Goal: Task Accomplishment & Management: Use online tool/utility

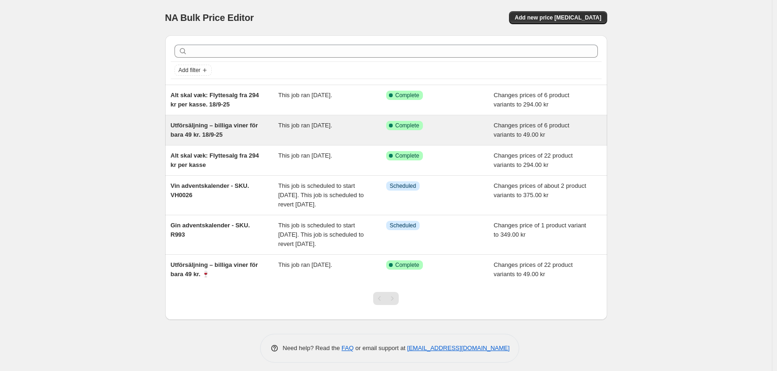
click at [210, 132] on span "Utförsäljning – billiga viner för bara 49 kr. 18/9-25" at bounding box center [214, 130] width 87 height 16
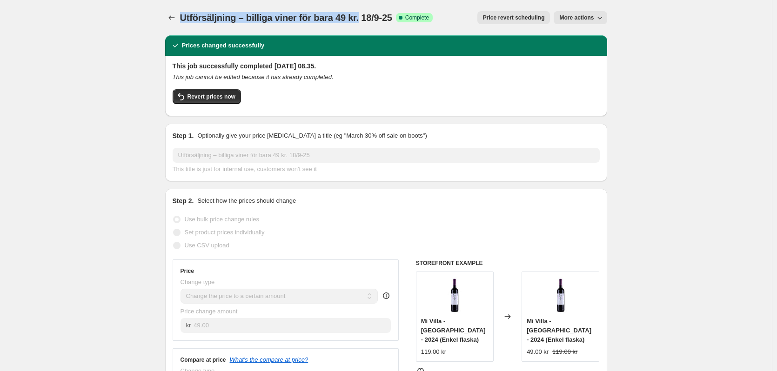
drag, startPoint x: 183, startPoint y: 15, endPoint x: 362, endPoint y: 21, distance: 178.8
click at [362, 21] on span "Utförsäljning – billiga viner för bara 49 kr. 18/9-25" at bounding box center [286, 18] width 212 height 10
copy span "Utförsäljning – billiga viner för bara 49 kr."
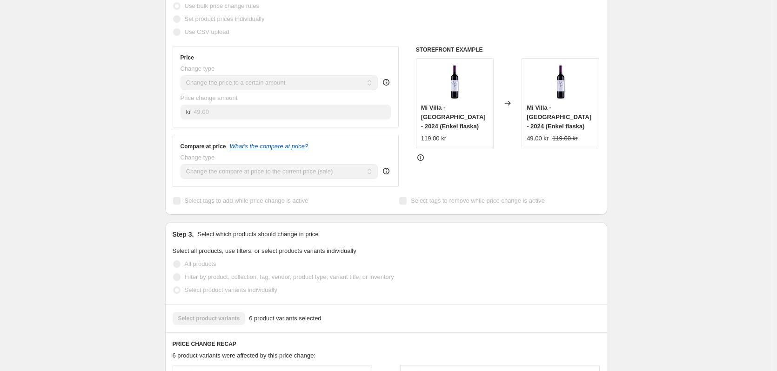
scroll to position [186, 0]
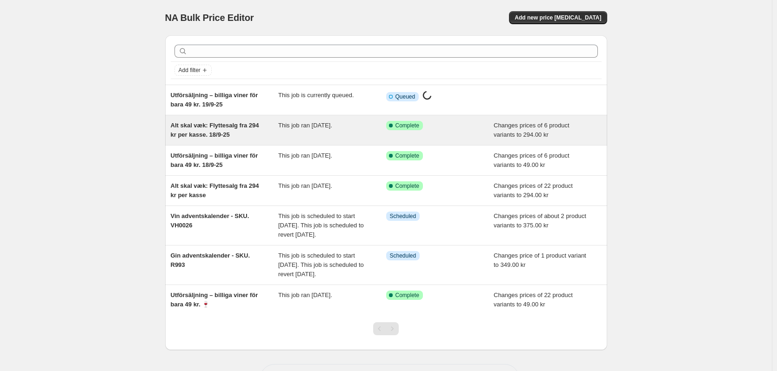
click at [199, 128] on span "Alt skal væk: Flyttesalg fra 294 kr per kasse. 18/9-25" at bounding box center [215, 130] width 88 height 16
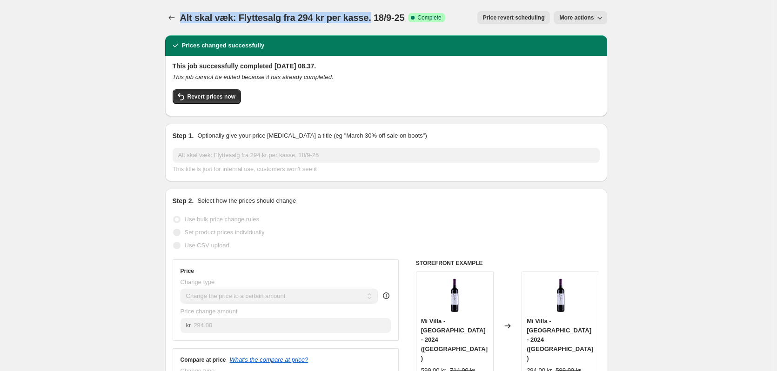
drag, startPoint x: 368, startPoint y: 15, endPoint x: 185, endPoint y: 19, distance: 182.9
click at [185, 19] on span "Alt skal væk: Flyttesalg fra 294 kr per kasse. 18/9-25" at bounding box center [292, 18] width 225 height 10
copy span "Alt skal væk: Flyttesalg fra 294 kr per kasse."
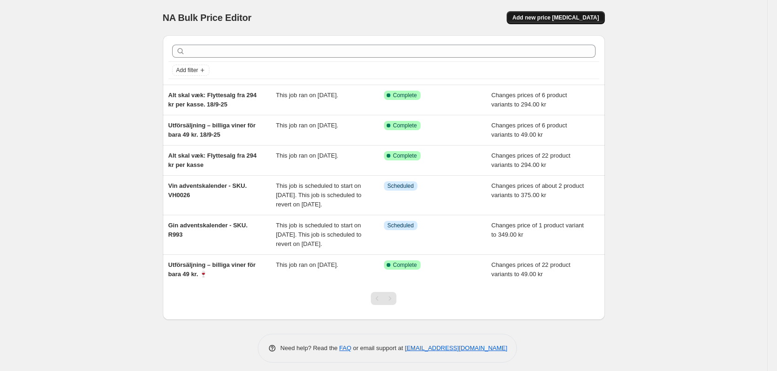
click at [583, 18] on span "Add new price [MEDICAL_DATA]" at bounding box center [555, 17] width 87 height 7
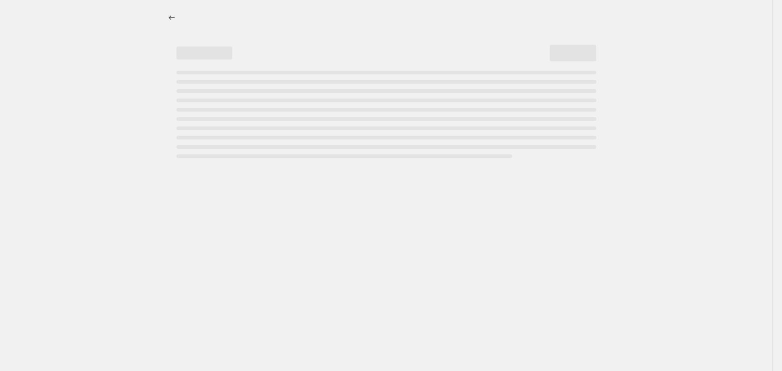
select select "percentage"
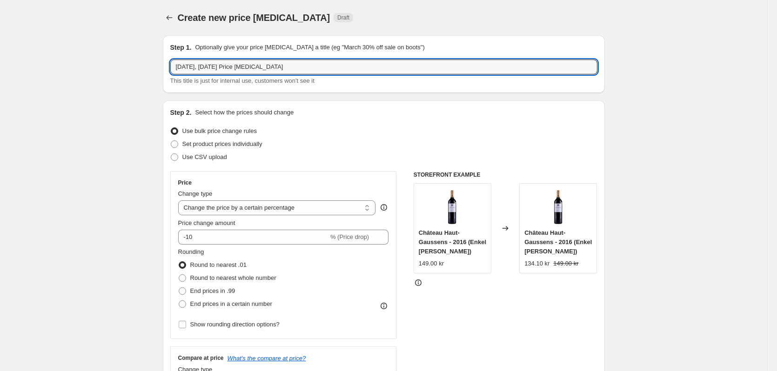
drag, startPoint x: 307, startPoint y: 65, endPoint x: 161, endPoint y: 63, distance: 145.7
paste input "Utförsäljning – billiga viner för bara 49 kr."
type input "Utförsäljning – billiga viner för bara 49 kr. 19/9-25"
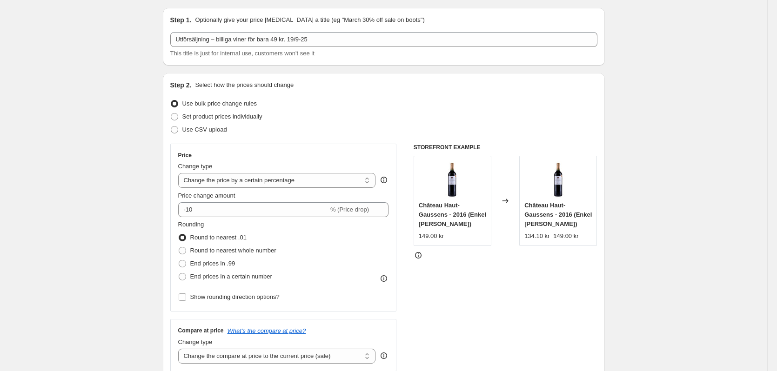
scroll to position [47, 0]
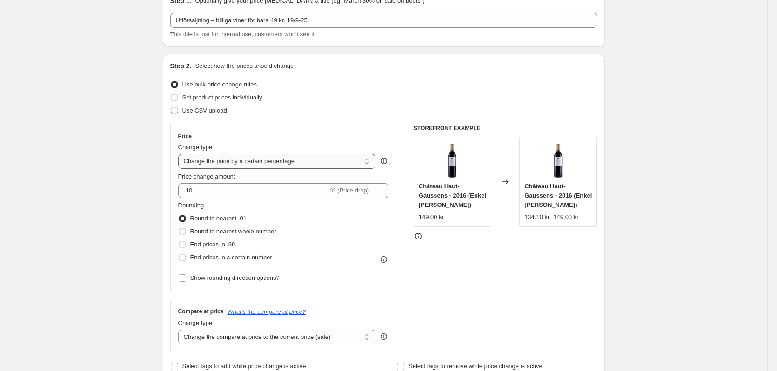
click at [201, 162] on select "Change the price to a certain amount Change the price by a certain amount Chang…" at bounding box center [277, 161] width 198 height 15
select select "to"
click at [180, 154] on select "Change the price to a certain amount Change the price by a certain amount Chang…" at bounding box center [277, 161] width 198 height 15
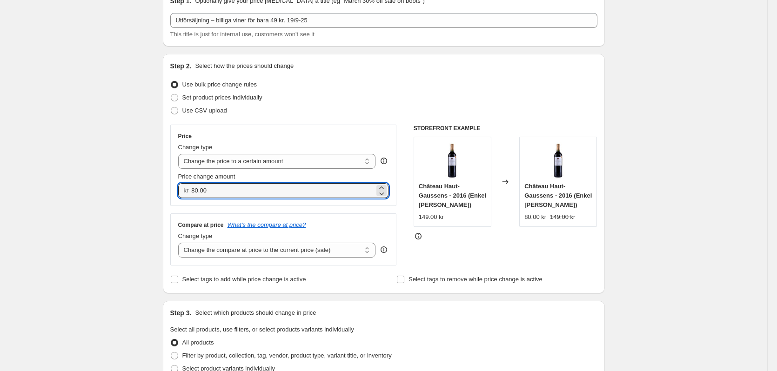
drag, startPoint x: 210, startPoint y: 193, endPoint x: 193, endPoint y: 193, distance: 16.8
click at [193, 193] on div "kr 80.00" at bounding box center [283, 190] width 211 height 15
type input "49.00"
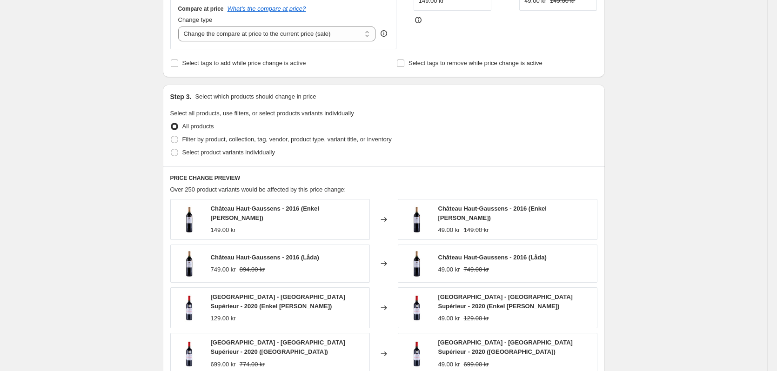
scroll to position [279, 0]
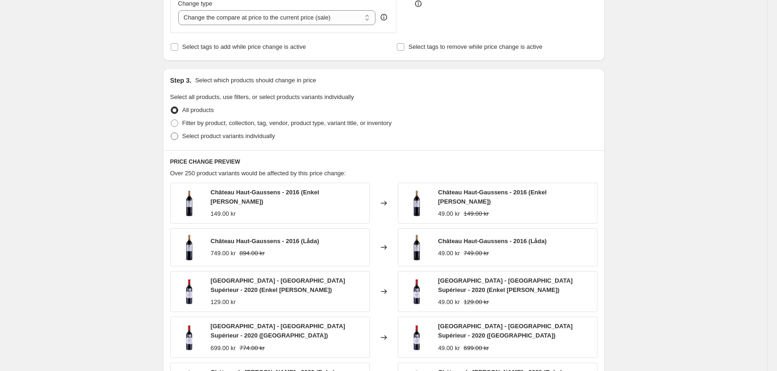
click at [178, 137] on span at bounding box center [174, 136] width 7 height 7
click at [171, 133] on input "Select product variants individually" at bounding box center [171, 133] width 0 height 0
radio input "true"
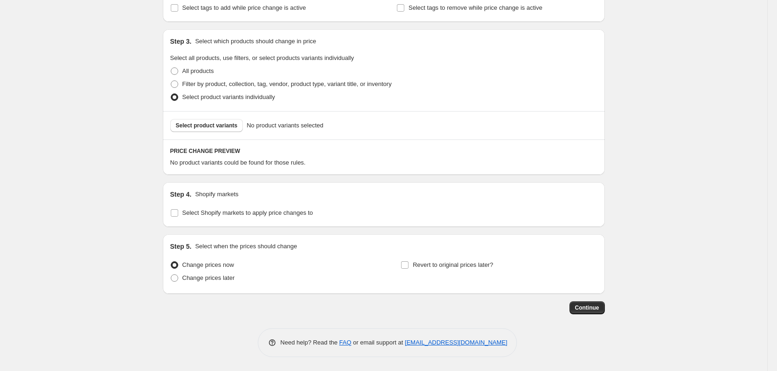
scroll to position [319, 0]
click at [208, 122] on button "Select product variants" at bounding box center [206, 125] width 73 height 13
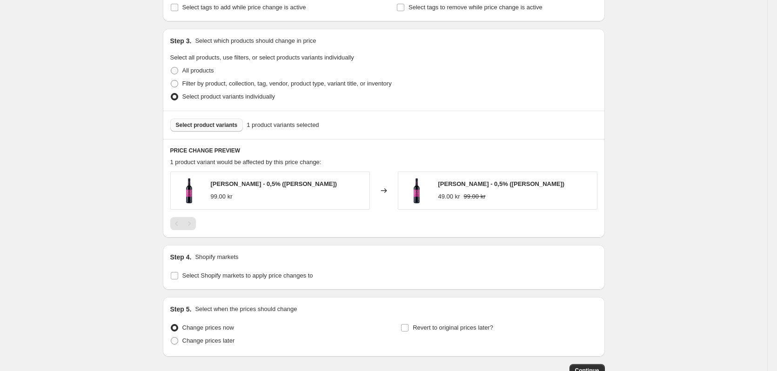
click at [186, 124] on span "Select product variants" at bounding box center [207, 124] width 62 height 7
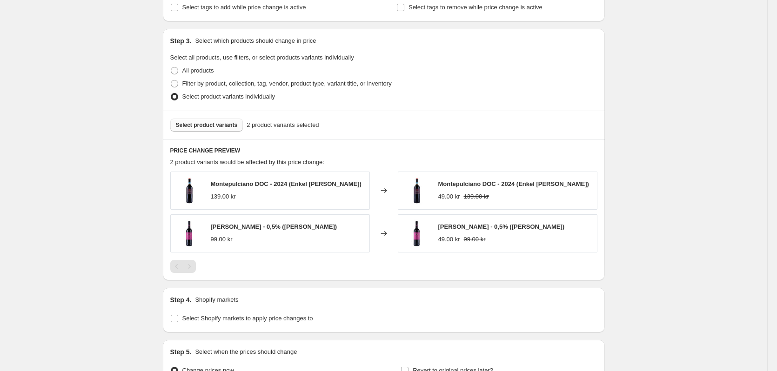
click at [230, 121] on button "Select product variants" at bounding box center [206, 125] width 73 height 13
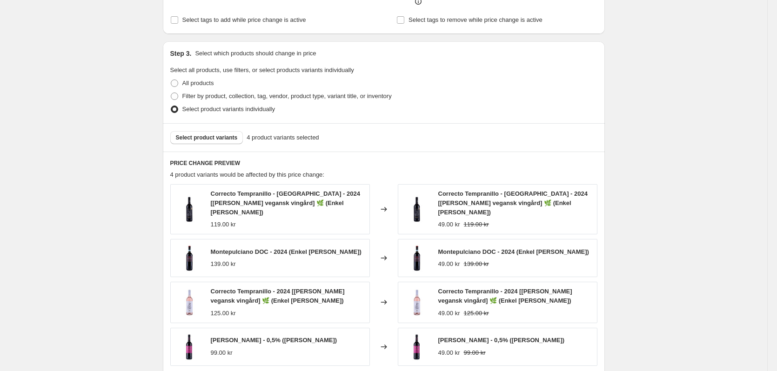
scroll to position [516, 0]
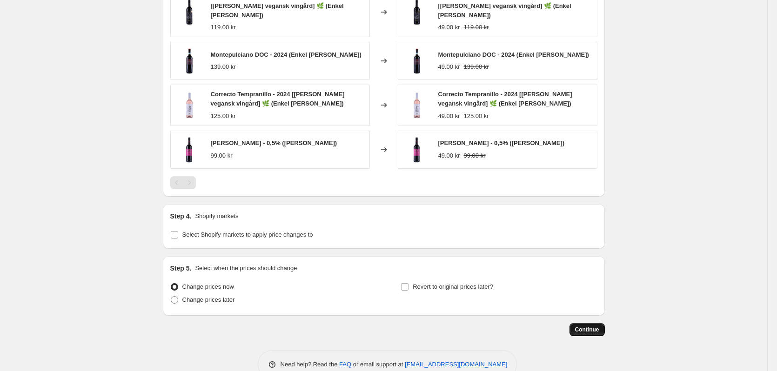
click at [594, 326] on span "Continue" at bounding box center [587, 329] width 24 height 7
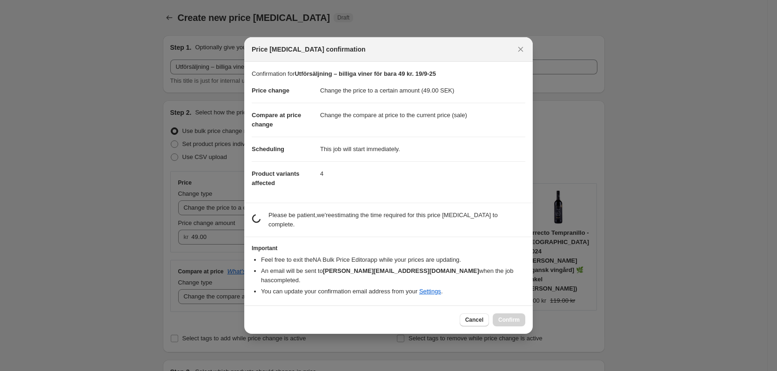
scroll to position [0, 0]
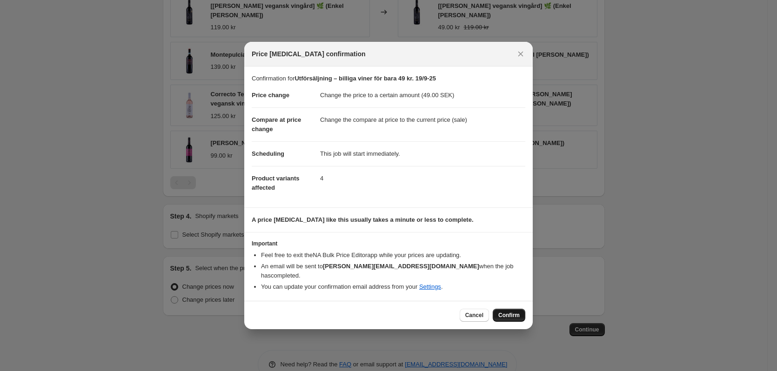
click at [504, 312] on span "Confirm" at bounding box center [508, 315] width 21 height 7
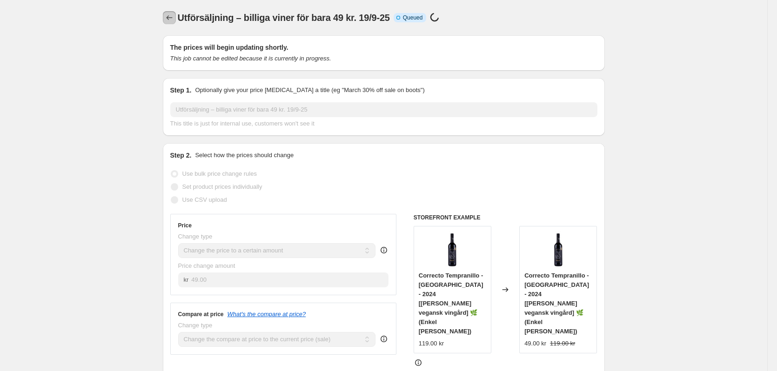
click at [170, 18] on icon "Price change jobs" at bounding box center [169, 17] width 9 height 9
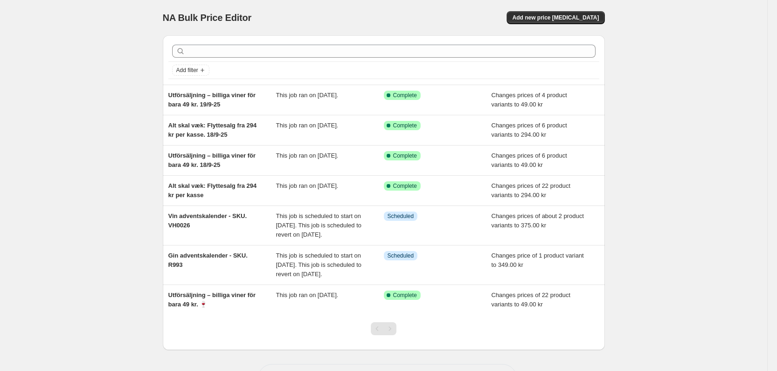
click at [589, 27] on div "NA Bulk Price Editor. This page is ready NA Bulk Price Editor Add new price [ME…" at bounding box center [384, 17] width 442 height 35
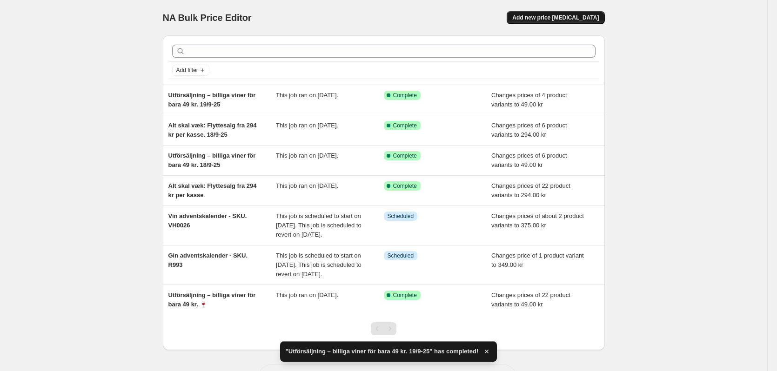
click at [588, 17] on span "Add new price [MEDICAL_DATA]" at bounding box center [555, 17] width 87 height 7
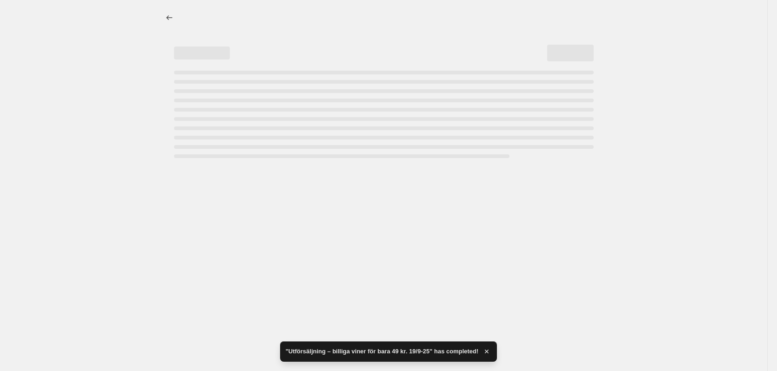
select select "percentage"
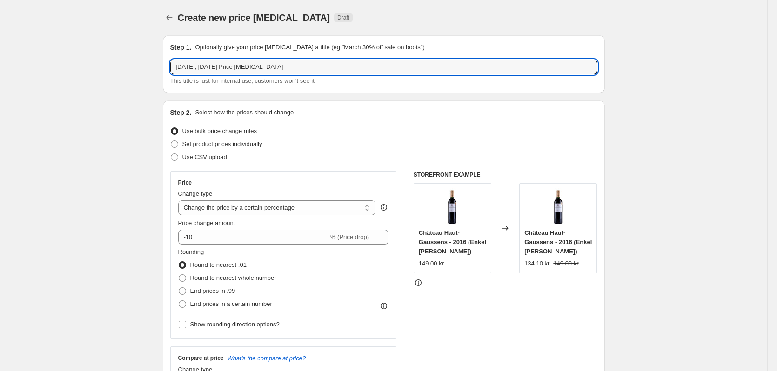
drag, startPoint x: 278, startPoint y: 65, endPoint x: 135, endPoint y: 61, distance: 142.9
paste input "Alt skal væk: Flyttesalg fra 294 kr per kasse."
type input "Alt skal væk: Flyttesalg fra 294 kr per kasse. 19/9-25"
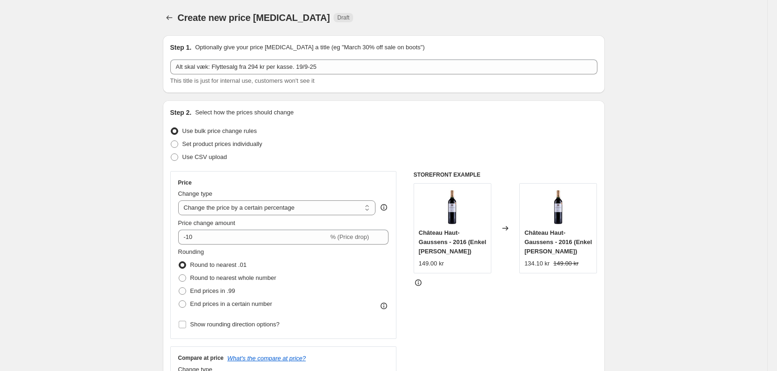
click at [208, 208] on select "Change the price to a certain amount Change the price by a certain amount Chang…" at bounding box center [277, 208] width 198 height 15
select select "to"
click at [180, 201] on select "Change the price to a certain amount Change the price by a certain amount Chang…" at bounding box center [277, 208] width 198 height 15
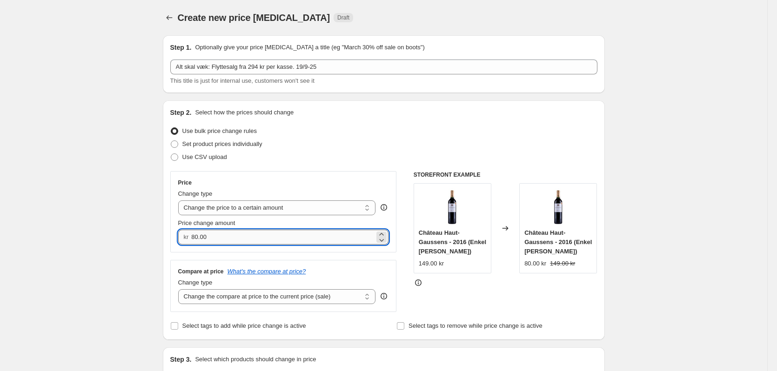
drag, startPoint x: 214, startPoint y: 238, endPoint x: 195, endPoint y: 242, distance: 19.1
click at [195, 242] on input "80.00" at bounding box center [282, 237] width 183 height 15
type input "294.00"
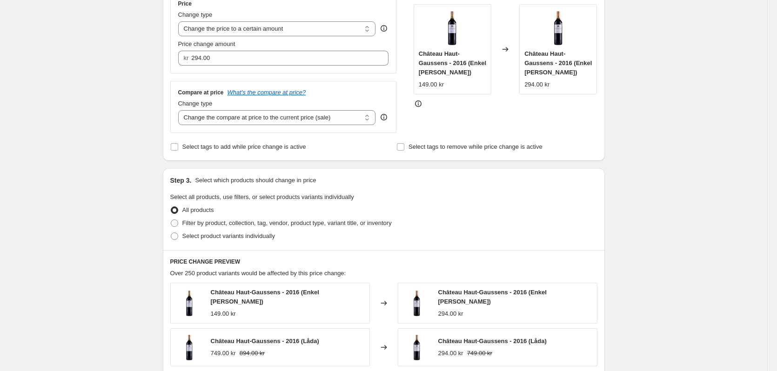
scroll to position [186, 0]
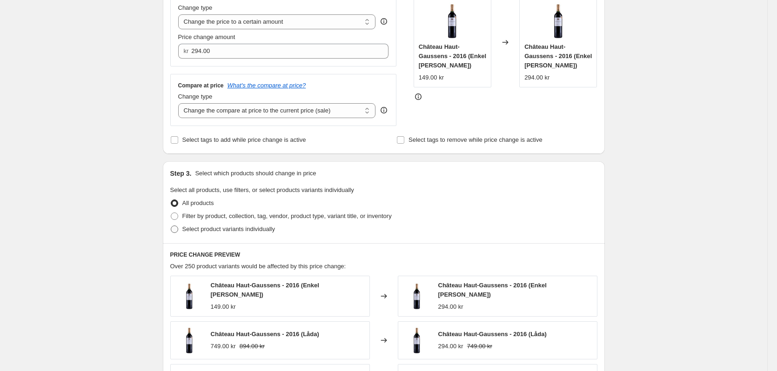
click at [175, 230] on span at bounding box center [174, 229] width 7 height 7
click at [171, 226] on input "Select product variants individually" at bounding box center [171, 226] width 0 height 0
radio input "true"
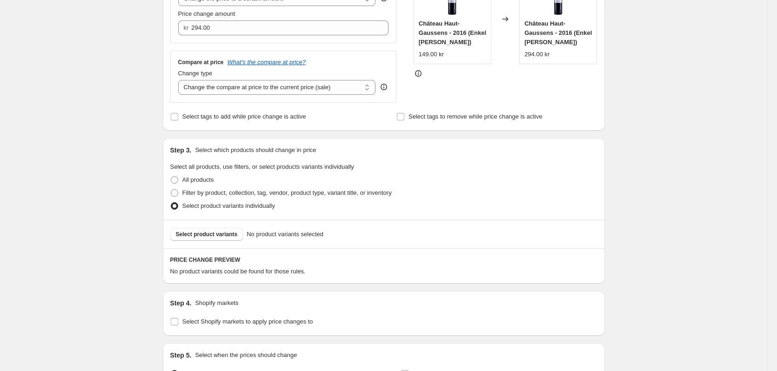
scroll to position [233, 0]
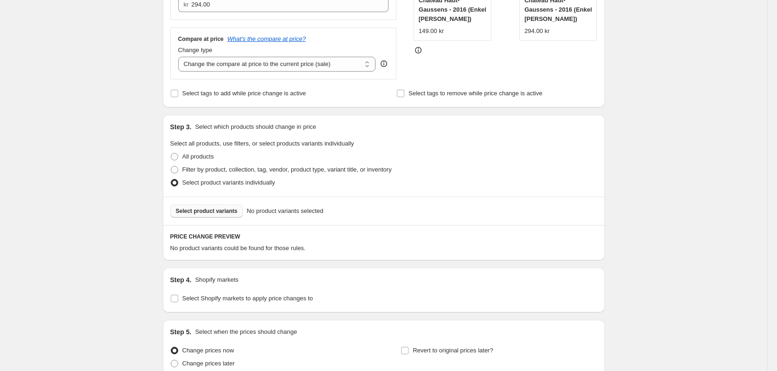
click at [217, 218] on button "Select product variants" at bounding box center [206, 211] width 73 height 13
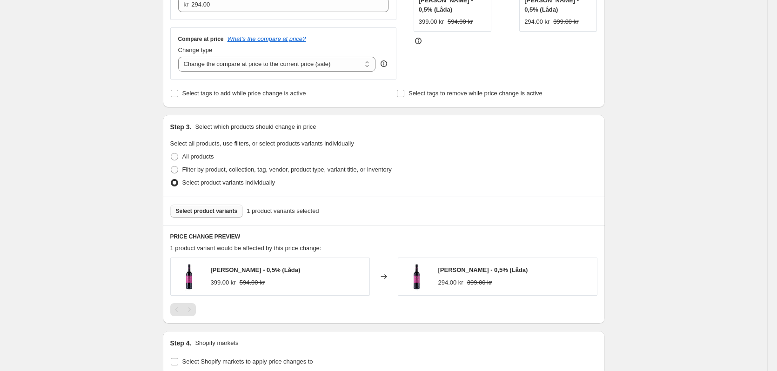
click at [221, 213] on span "Select product variants" at bounding box center [207, 211] width 62 height 7
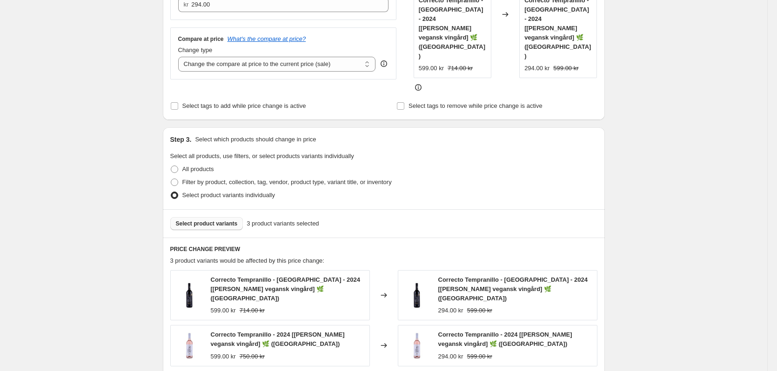
click at [227, 220] on span "Select product variants" at bounding box center [207, 223] width 62 height 7
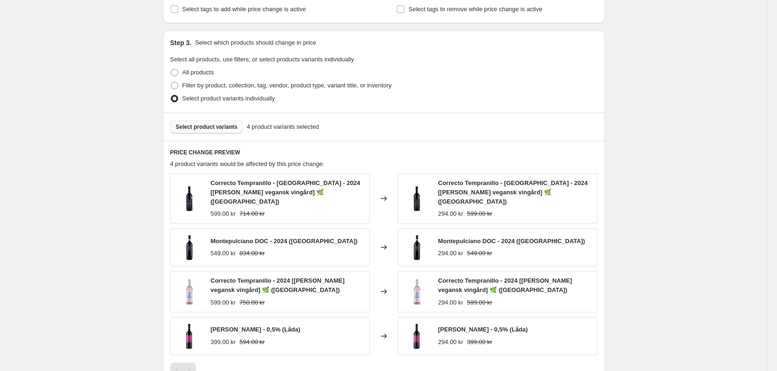
scroll to position [465, 0]
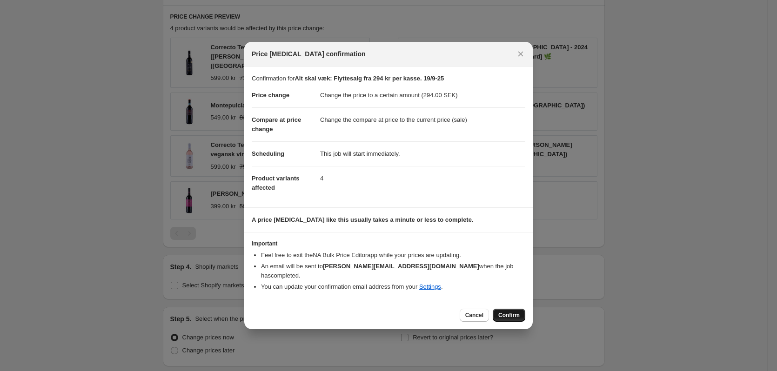
click at [505, 312] on span "Confirm" at bounding box center [508, 315] width 21 height 7
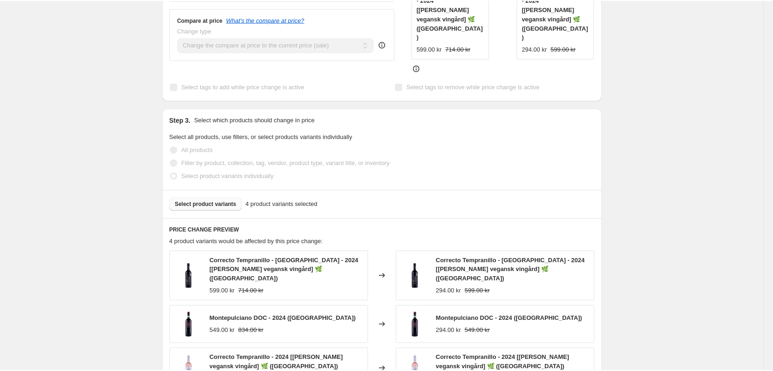
scroll to position [303, 0]
